Goal: Transaction & Acquisition: Purchase product/service

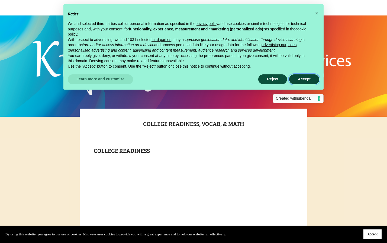
click at [302, 84] on button "Accept" at bounding box center [304, 79] width 30 height 10
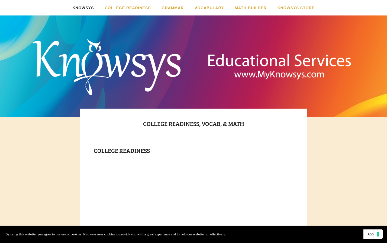
click at [370, 235] on span "Accept" at bounding box center [372, 234] width 10 height 4
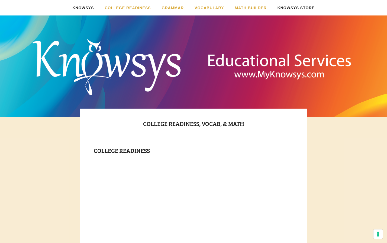
drag, startPoint x: 331, startPoint y: 8, endPoint x: 304, endPoint y: 10, distance: 26.9
click at [304, 10] on ul "Knowsys Home Contact Us Order Form & Flyers SAT/ACT: Test Optional/Blind Colleg…" at bounding box center [193, 7] width 387 height 15
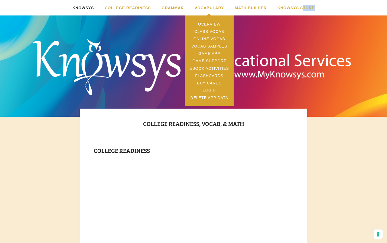
click at [208, 90] on link "Login" at bounding box center [209, 90] width 49 height 7
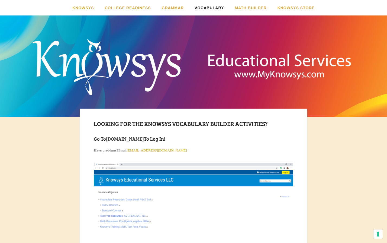
click at [128, 138] on link "WWW.myKnowsysOnline.com" at bounding box center [125, 138] width 38 height 7
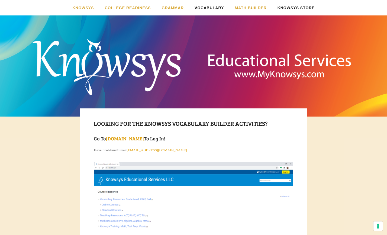
click at [285, 9] on link "Knowsys Store" at bounding box center [295, 7] width 37 height 15
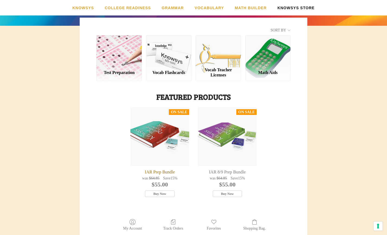
scroll to position [90, 0]
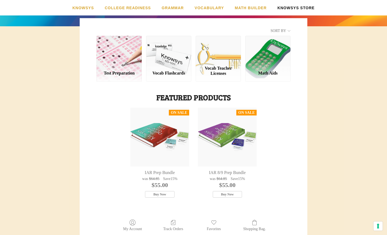
click at [213, 63] on div "Vocab Teacher Licenses" at bounding box center [218, 59] width 45 height 46
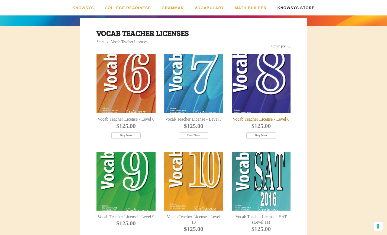
click at [265, 82] on div "Vocab Teacher License - Level 8" at bounding box center [261, 83] width 59 height 59
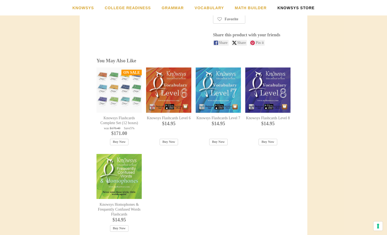
scroll to position [285, 0]
click at [116, 102] on div "Knowsys Flashcards Complete Set (12 boxes)" at bounding box center [118, 89] width 45 height 45
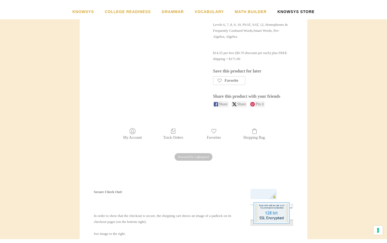
scroll to position [118, 0]
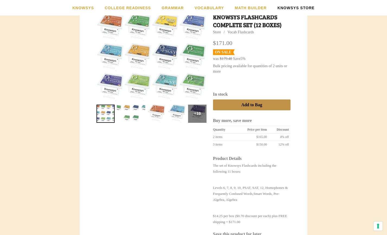
click at [116, 102] on div at bounding box center [151, 57] width 110 height 89
